Goal: Use online tool/utility: Utilize a website feature to perform a specific function

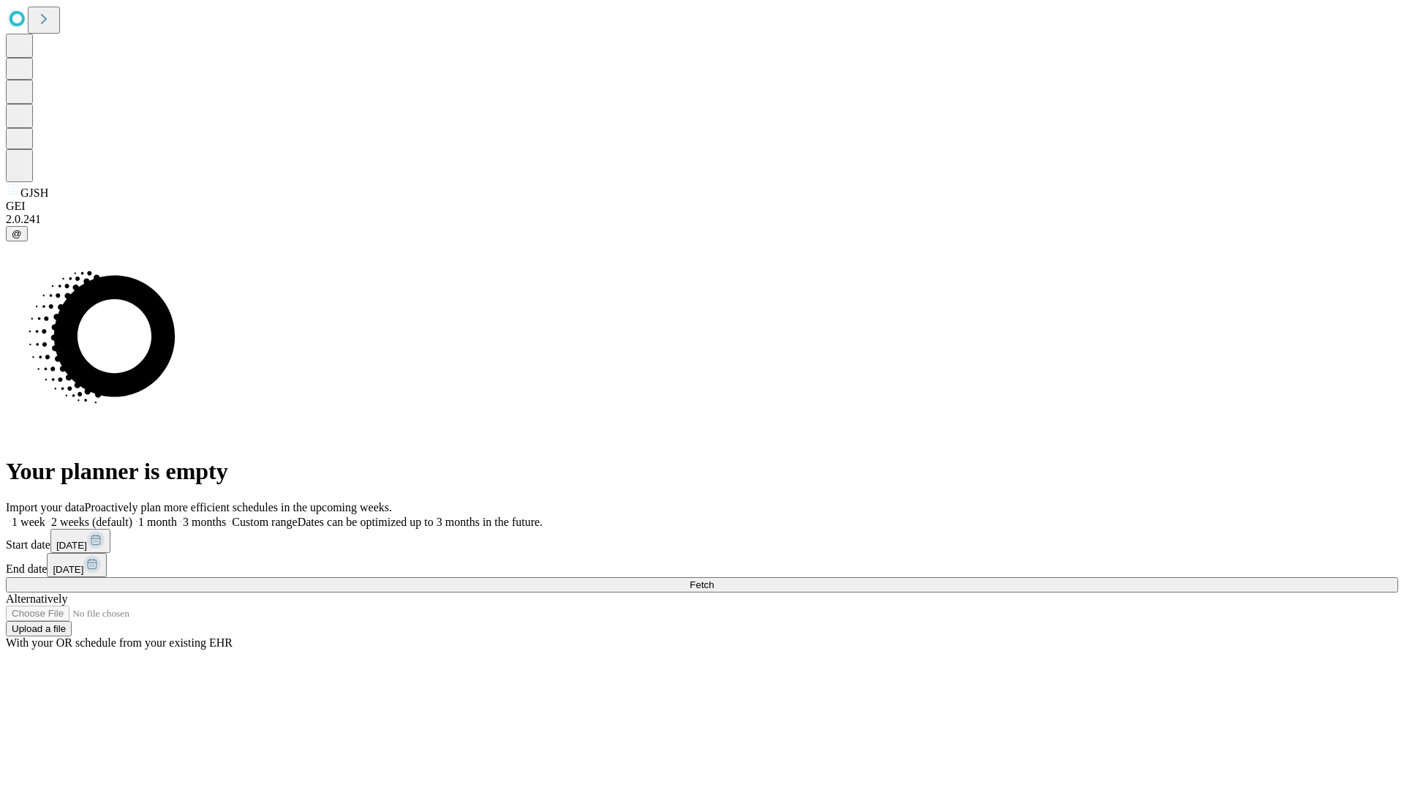
click at [714, 579] on span "Fetch" at bounding box center [702, 584] width 24 height 11
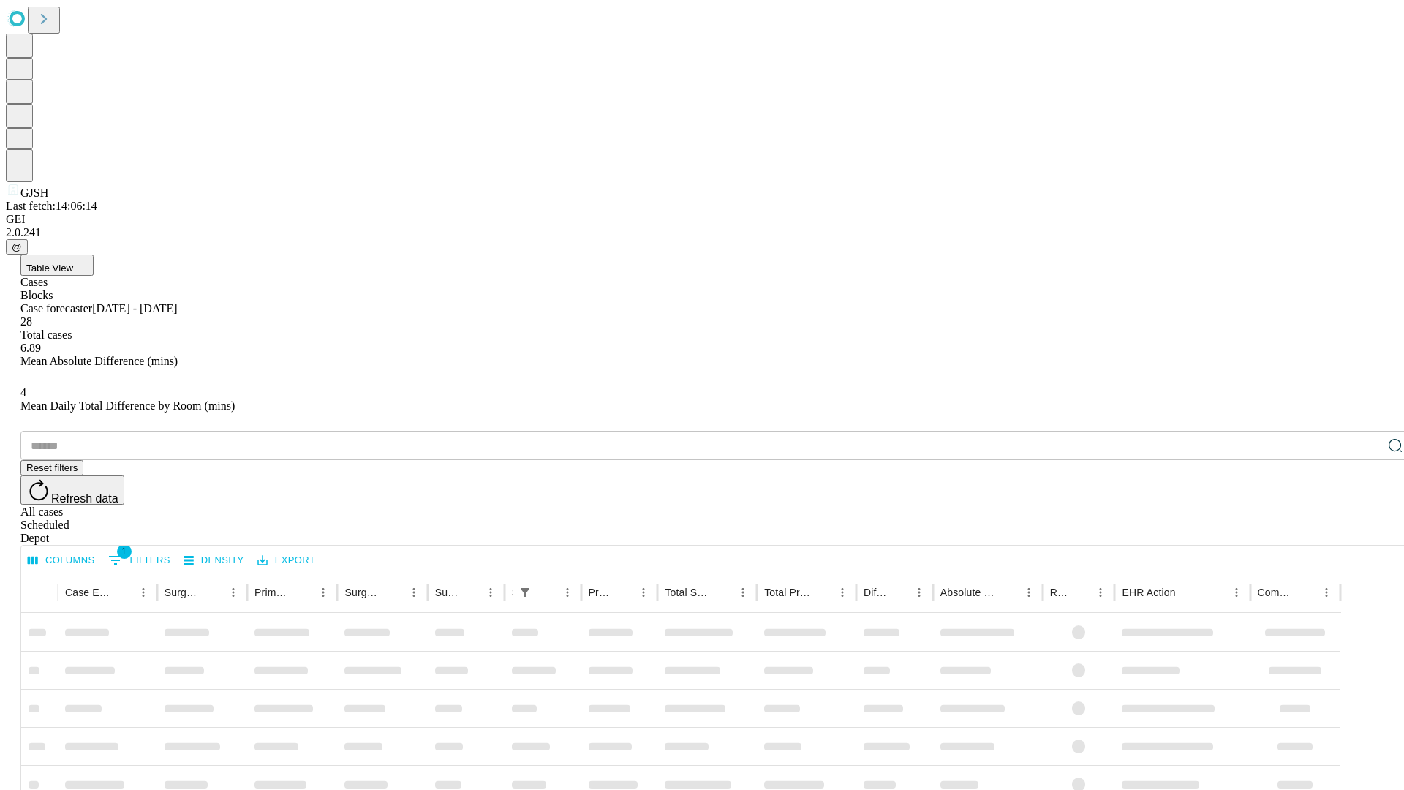
click at [73, 263] on span "Table View" at bounding box center [49, 268] width 47 height 11
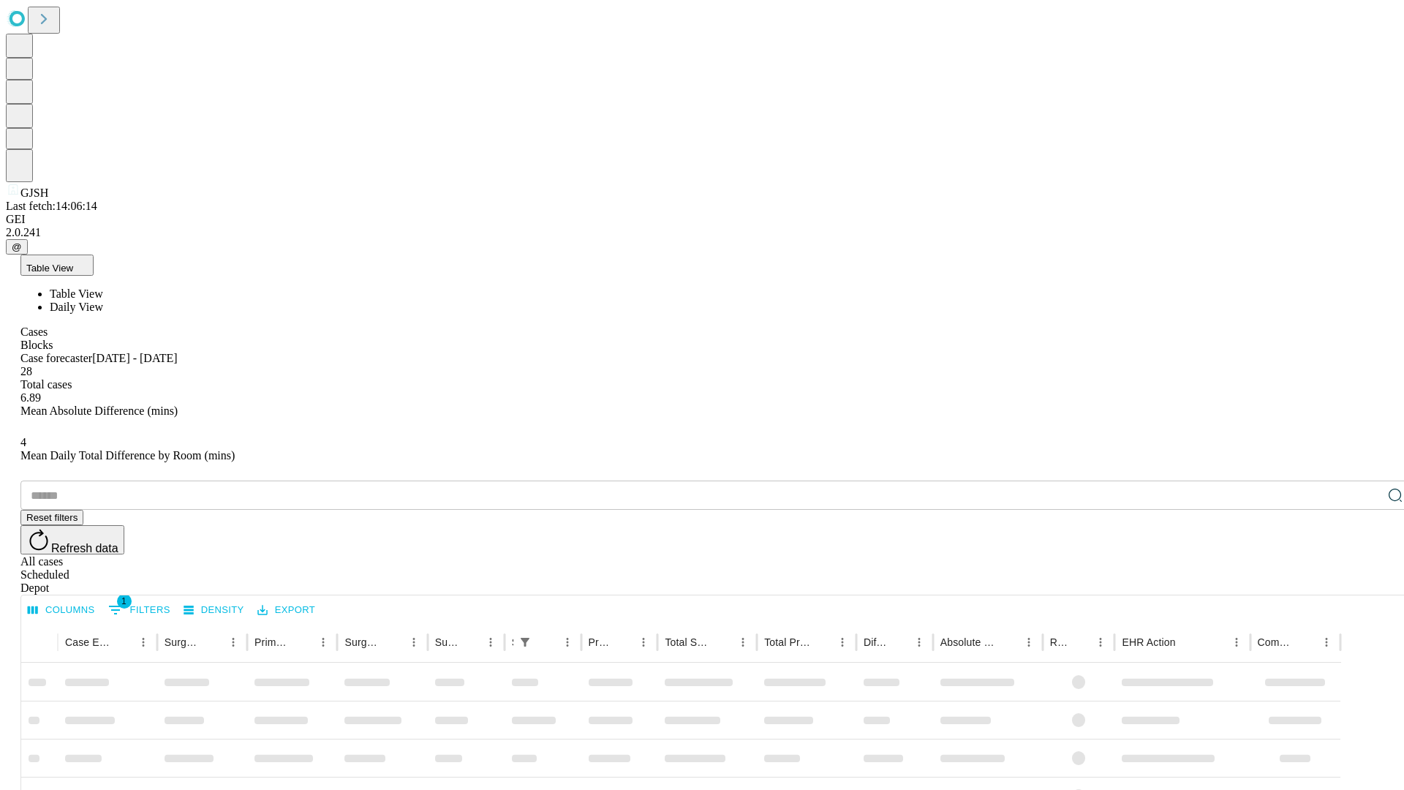
click at [103, 301] on span "Daily View" at bounding box center [76, 307] width 53 height 12
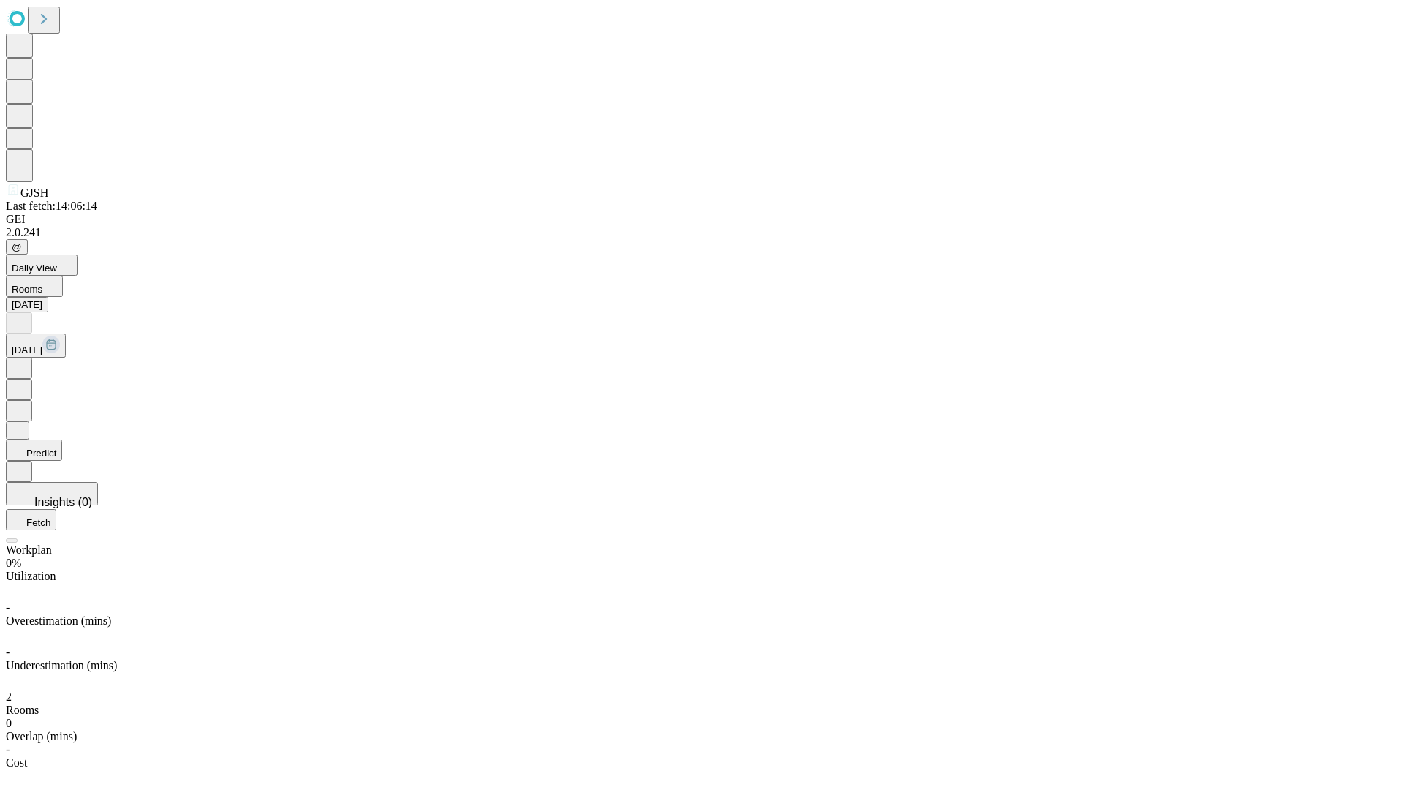
click at [62, 440] on button "Predict" at bounding box center [34, 450] width 56 height 21
